Goal: Information Seeking & Learning: Check status

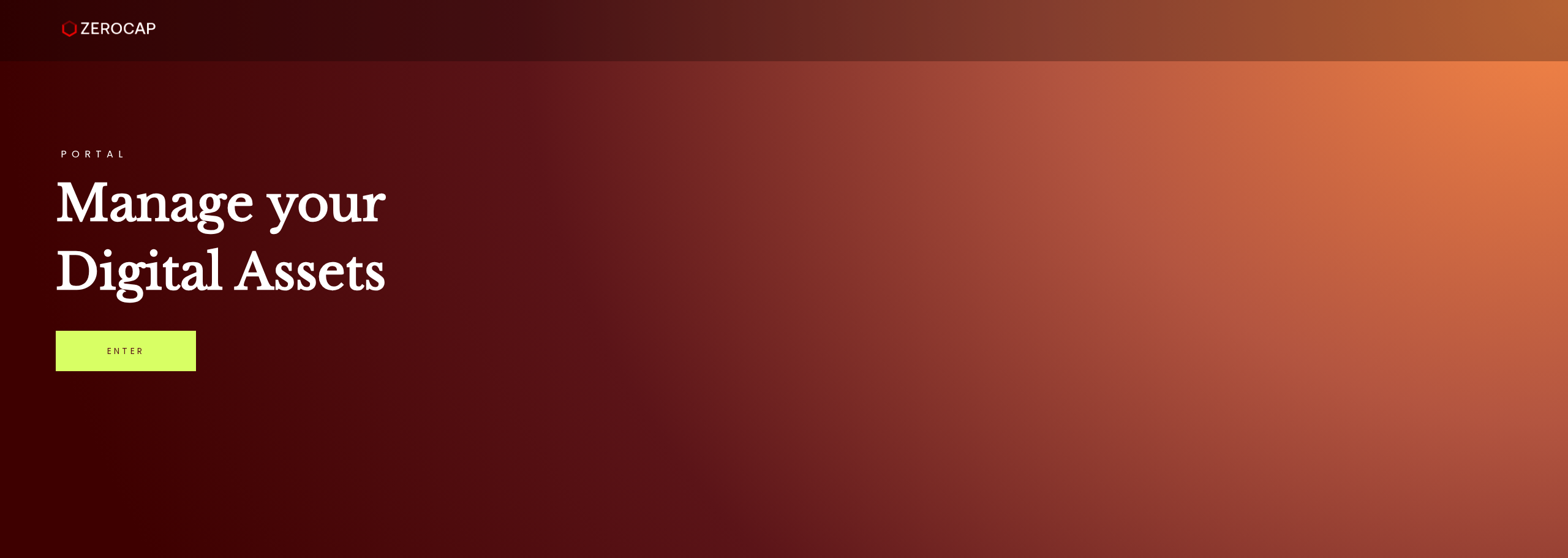
click at [154, 325] on div "PORTAL Manage your Digital Assets Enter" at bounding box center [784, 279] width 1568 height 558
click at [160, 339] on link "Enter" at bounding box center [126, 351] width 141 height 40
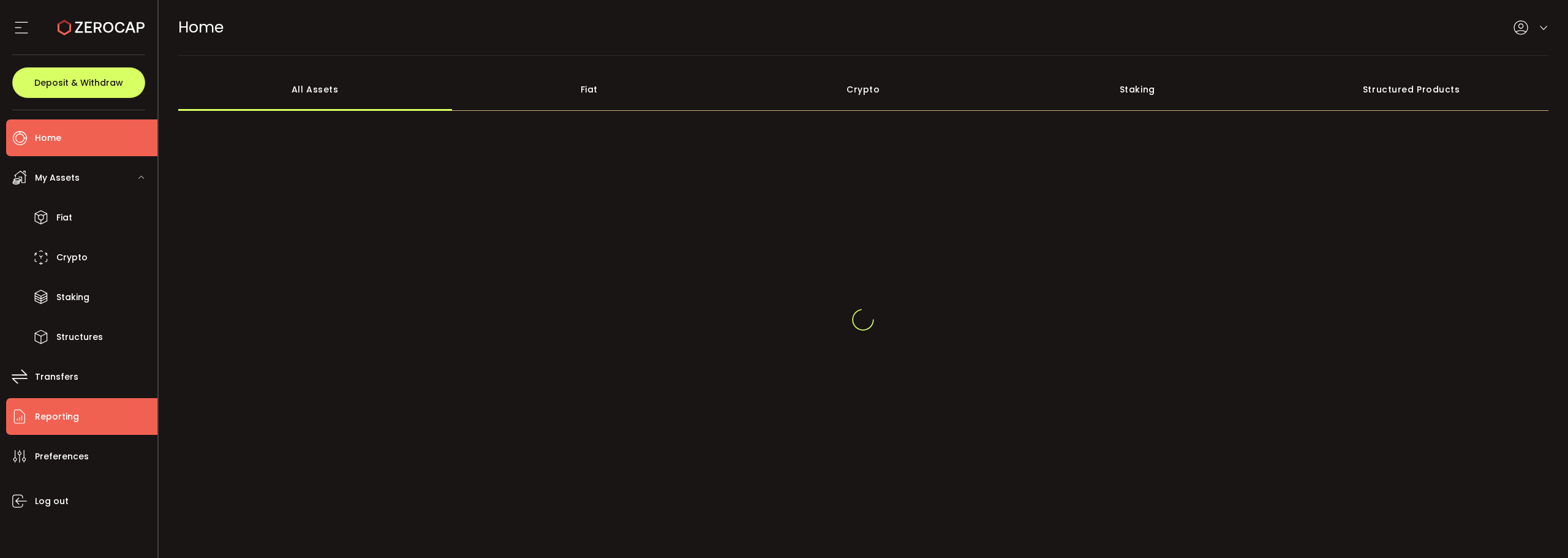
click at [73, 399] on li "Reporting" at bounding box center [82, 416] width 152 height 37
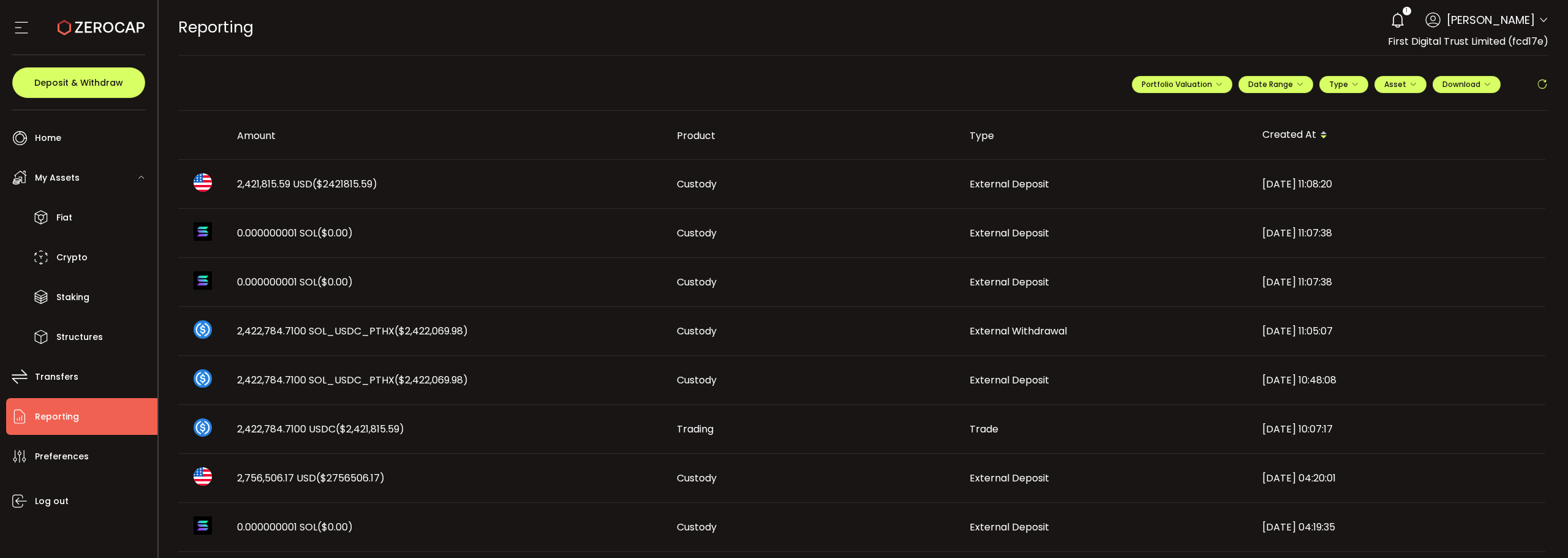
click at [330, 189] on span "($2421815.59)" at bounding box center [345, 184] width 65 height 14
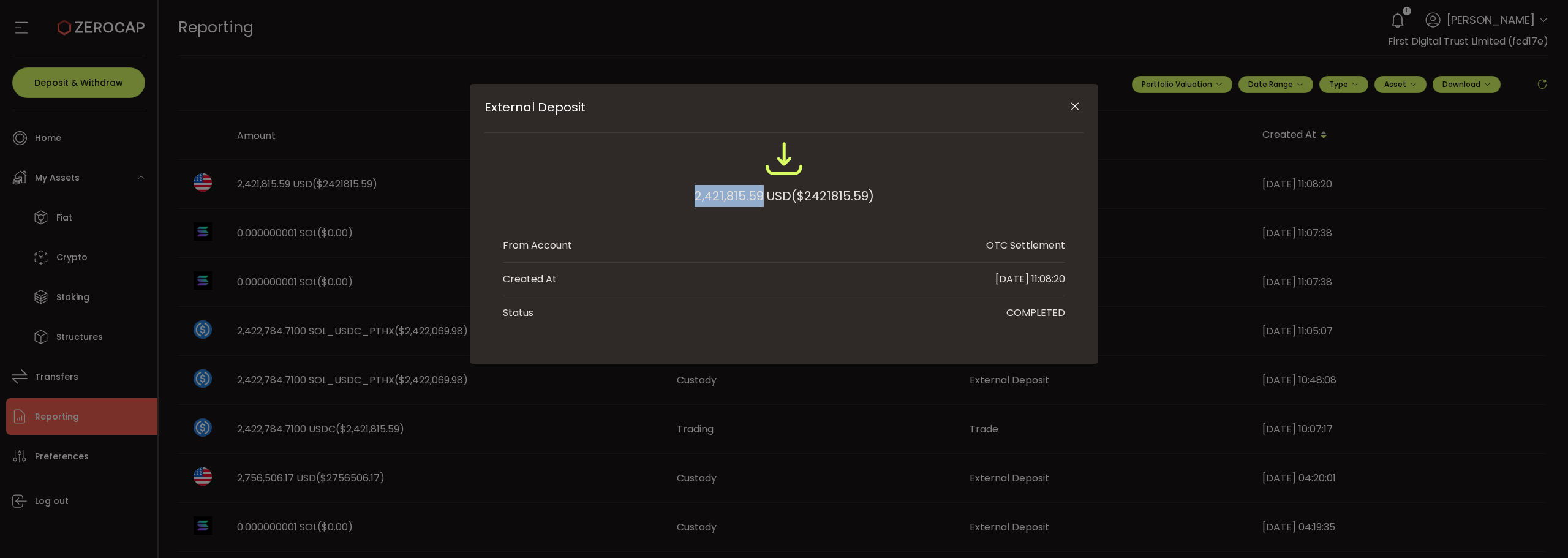
drag, startPoint x: 695, startPoint y: 192, endPoint x: 758, endPoint y: 193, distance: 63.0
click at [758, 193] on div "2,421,815.59 USD ($2421815.59)" at bounding box center [784, 196] width 179 height 22
copy div "2,421,815.59"
